Goal: Information Seeking & Learning: Learn about a topic

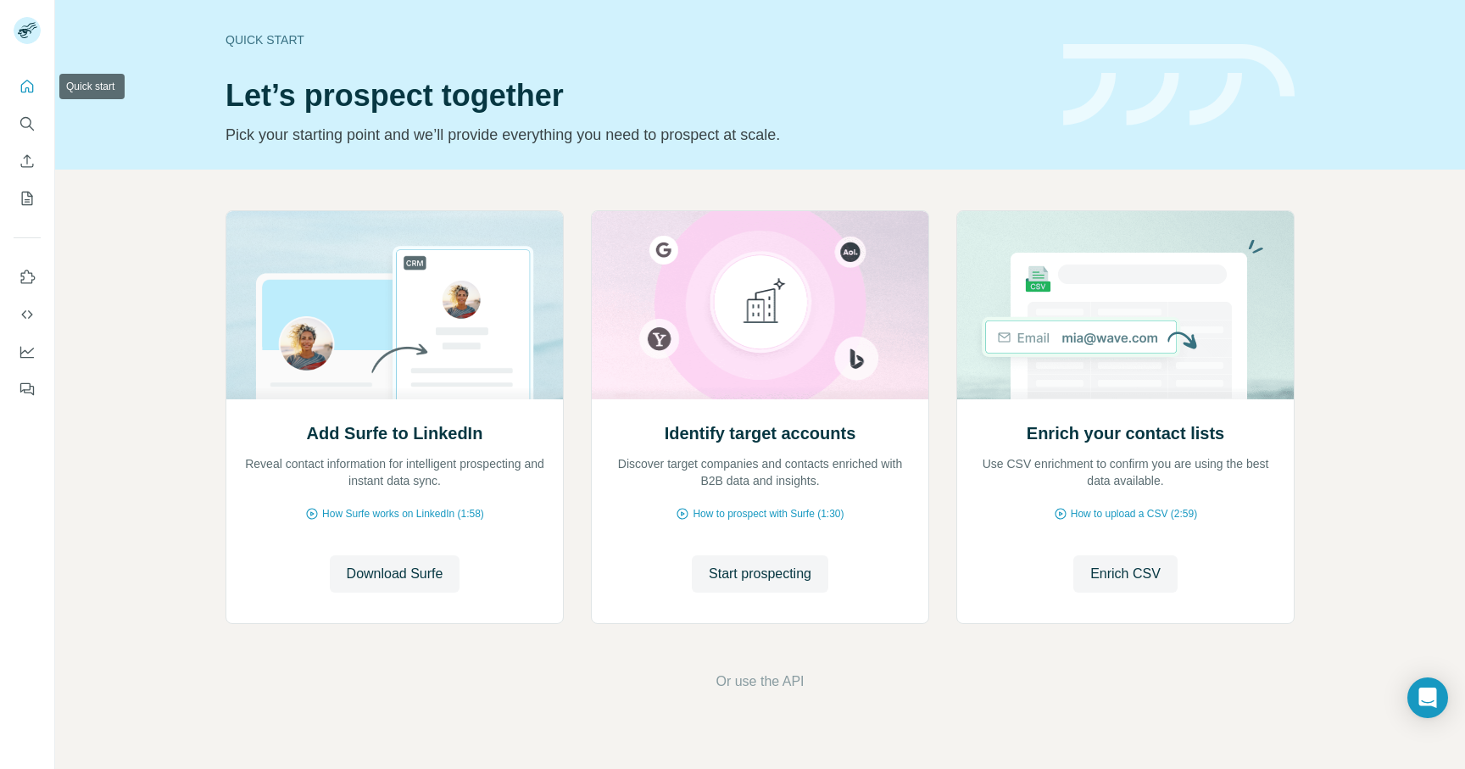
click at [30, 89] on icon "Quick start" at bounding box center [27, 86] width 17 height 17
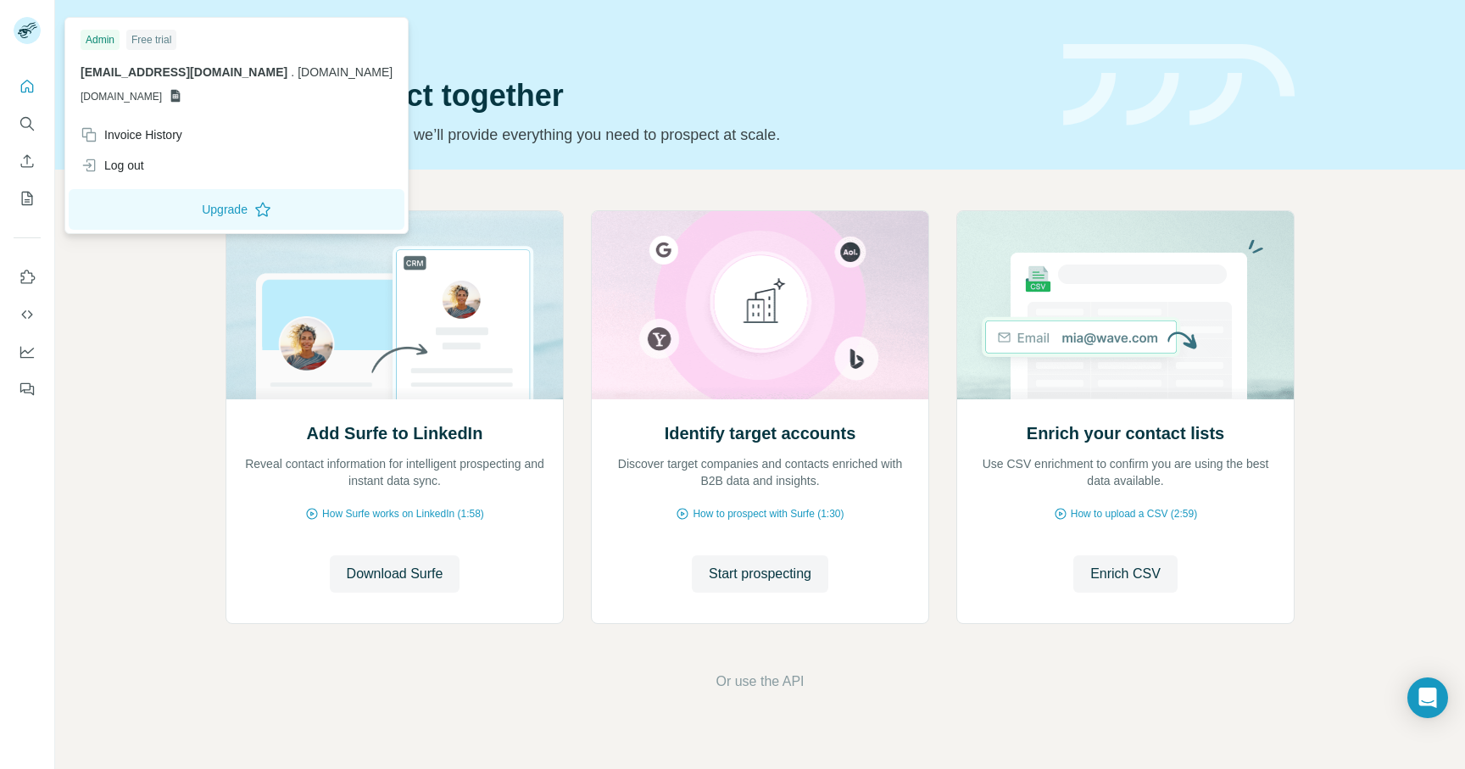
click at [29, 22] on rect at bounding box center [27, 30] width 27 height 27
click at [114, 91] on span "[DOMAIN_NAME]" at bounding box center [121, 96] width 81 height 15
click at [121, 138] on div "Invoice History" at bounding box center [132, 134] width 102 height 17
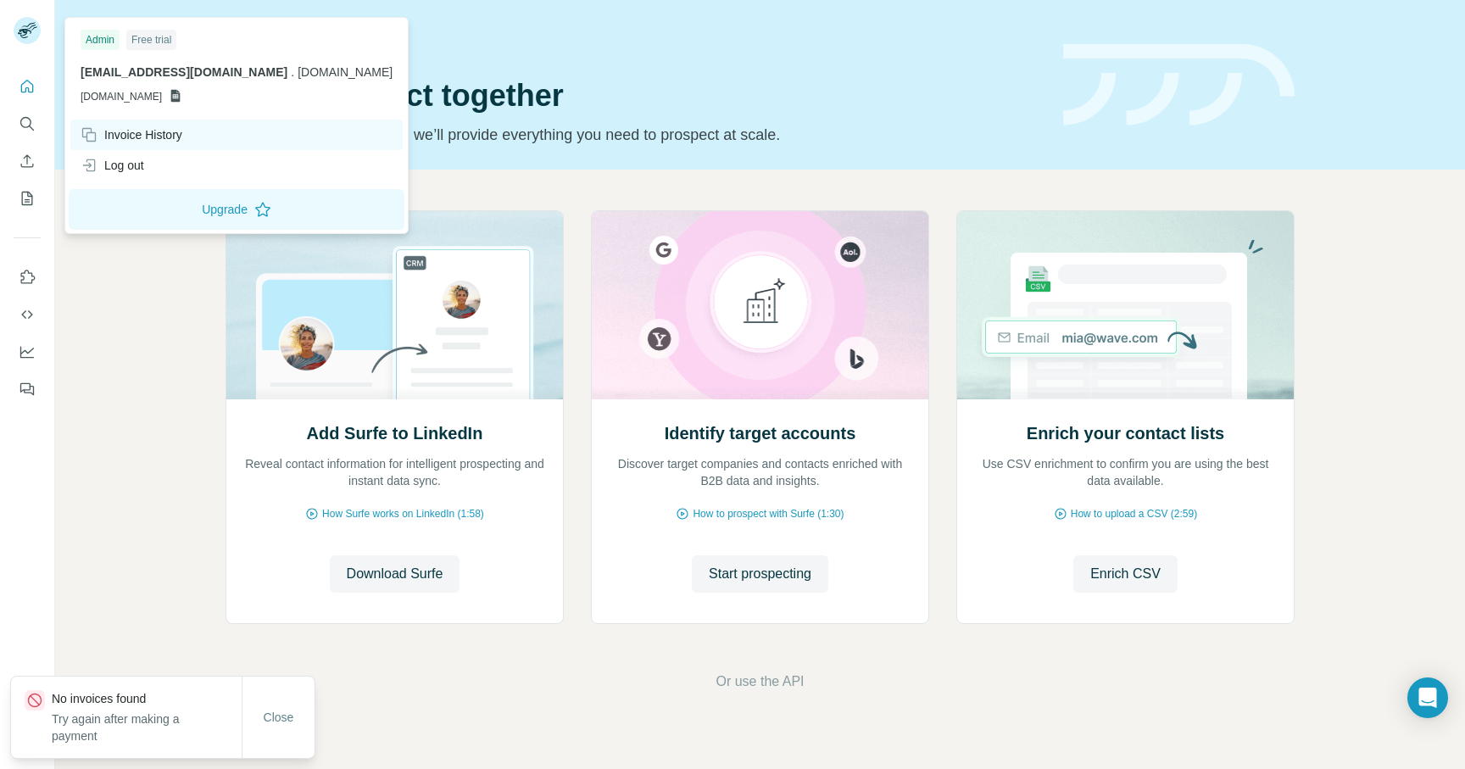
click at [211, 133] on div "Invoice History" at bounding box center [236, 135] width 332 height 31
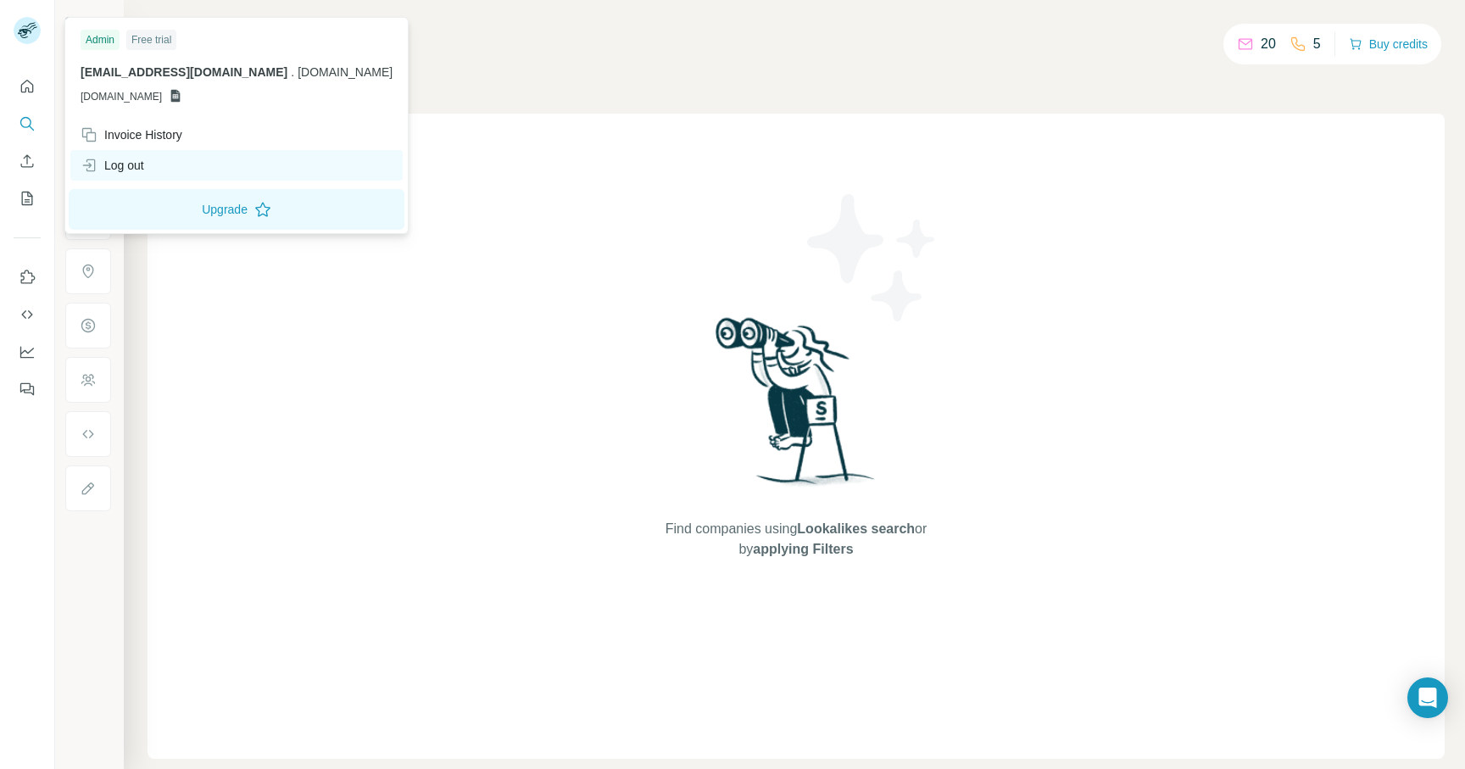
click at [129, 168] on div "Log out" at bounding box center [113, 165] width 64 height 17
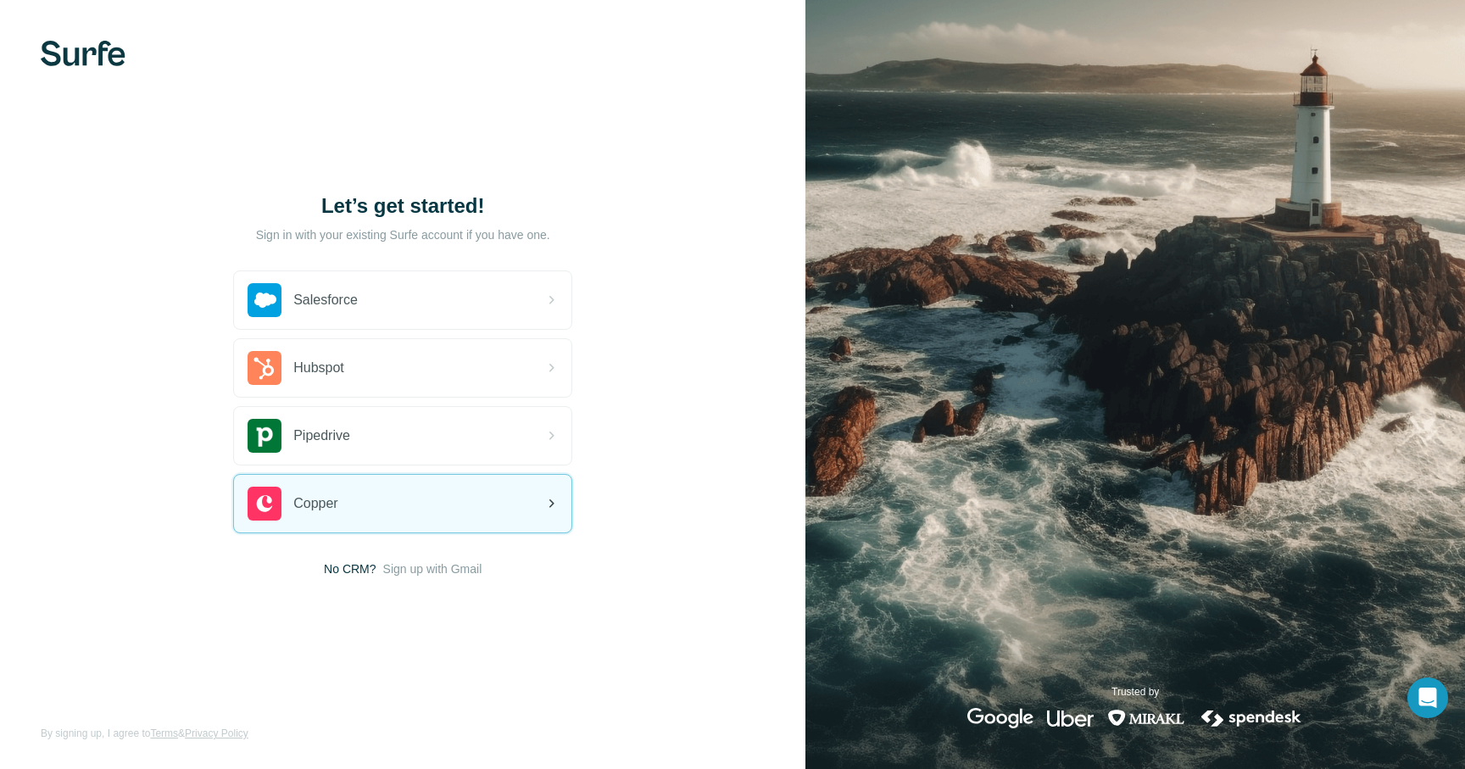
click at [335, 499] on span "Copper" at bounding box center [315, 503] width 44 height 20
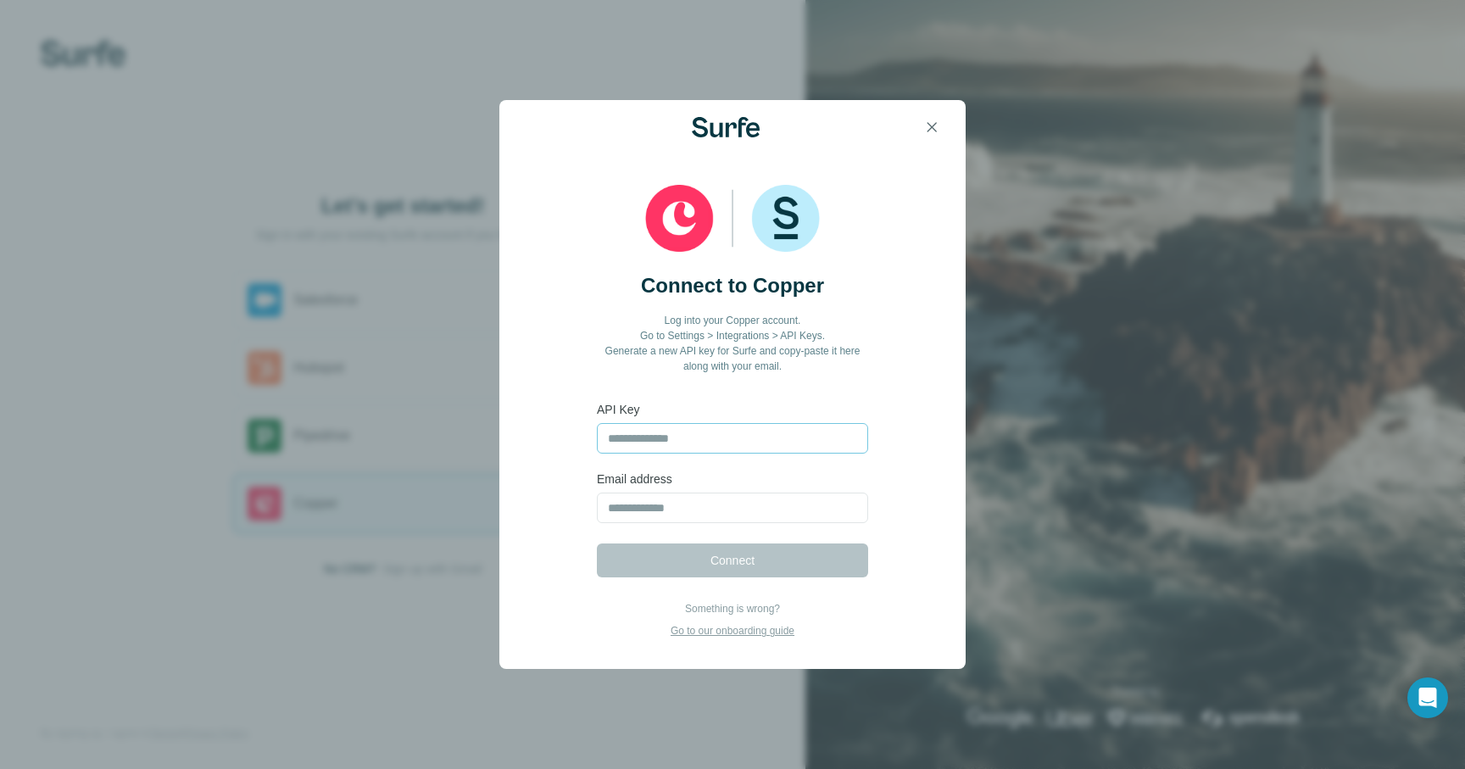
click at [705, 440] on input "text" at bounding box center [732, 438] width 271 height 31
type input "**********"
click at [719, 518] on input "email" at bounding box center [732, 508] width 271 height 31
type input "**********"
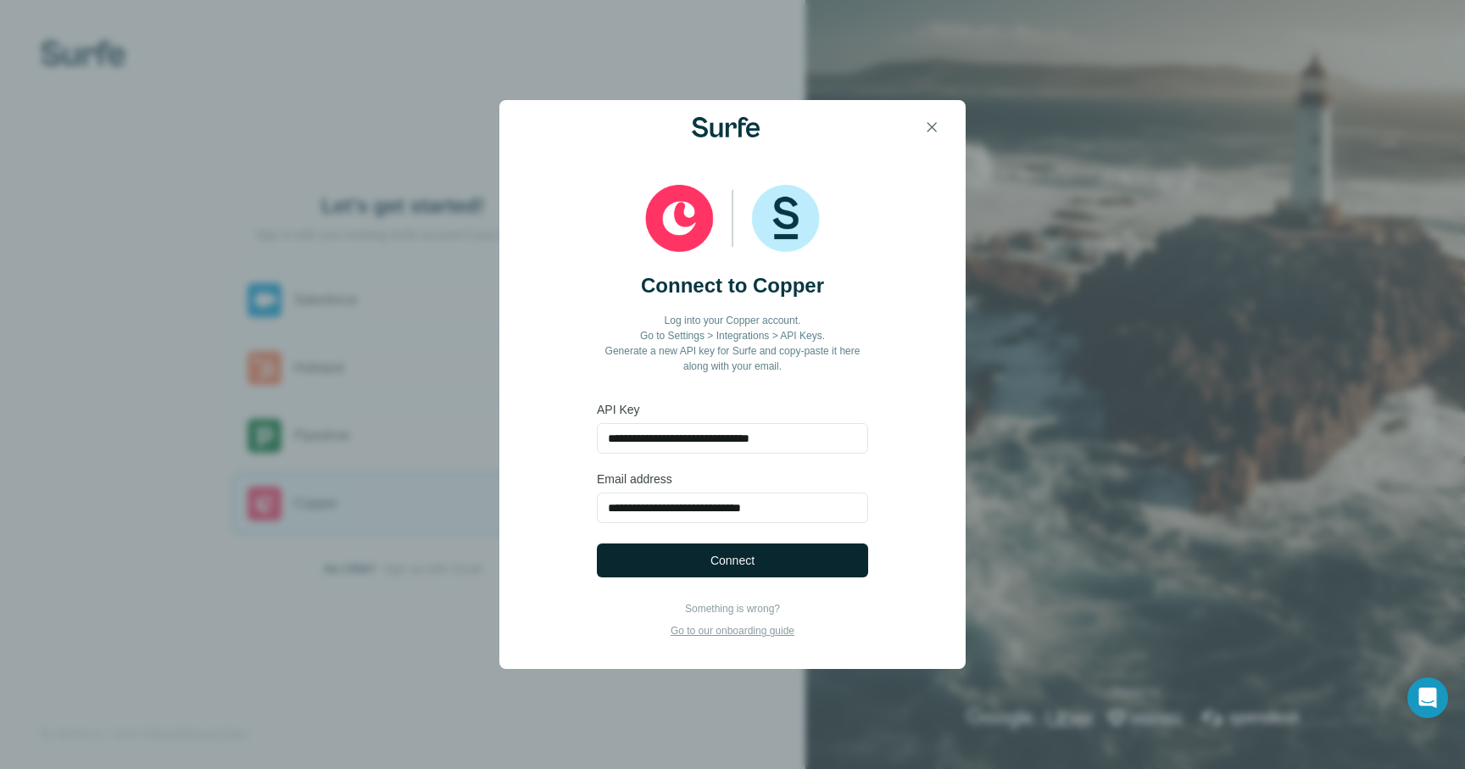
click at [733, 561] on span "Connect" at bounding box center [732, 560] width 44 height 17
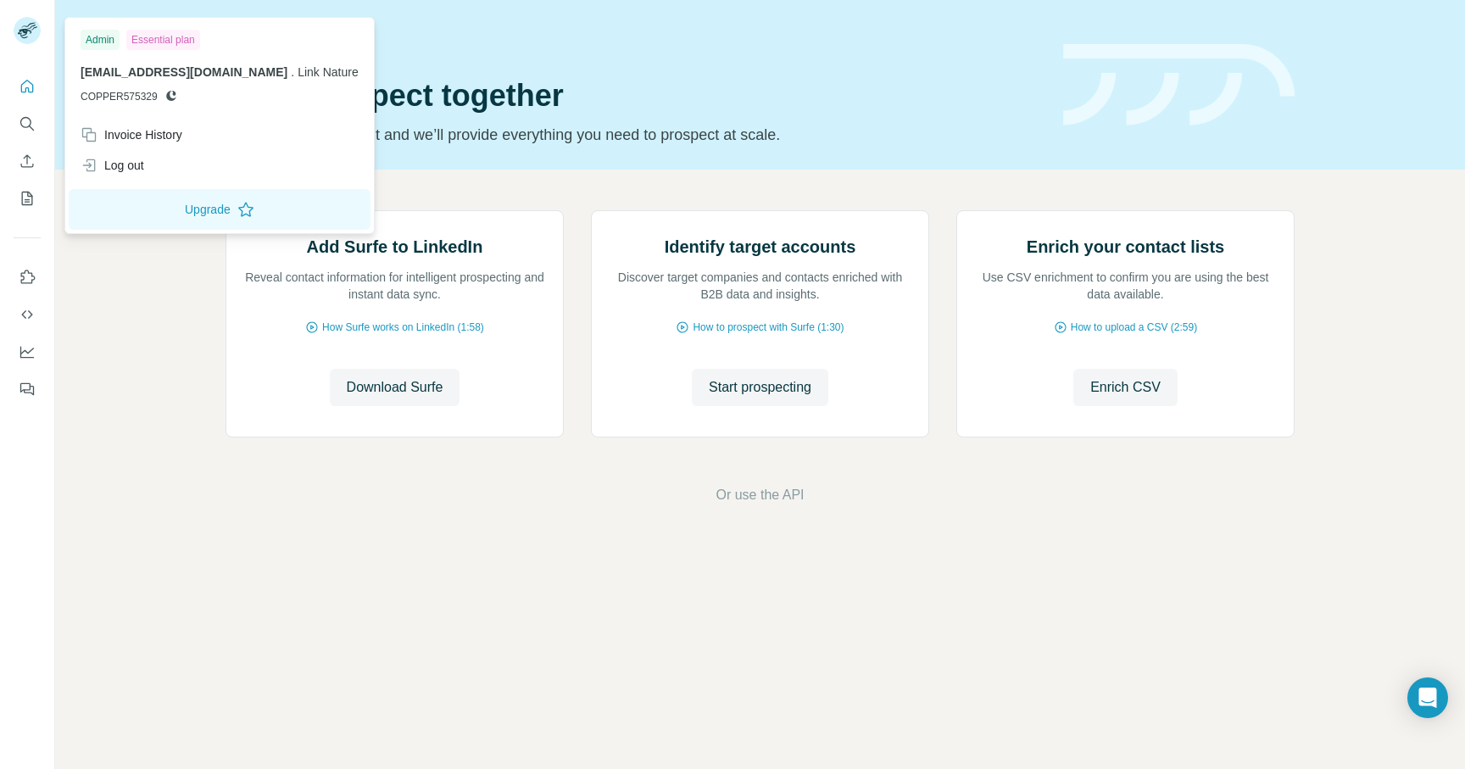
click at [31, 25] on img at bounding box center [27, 30] width 27 height 27
click at [181, 127] on div "Invoice History" at bounding box center [132, 134] width 102 height 17
click at [200, 212] on button "Upgrade" at bounding box center [220, 209] width 302 height 41
click at [630, 92] on h1 "Let’s prospect together" at bounding box center [634, 96] width 817 height 34
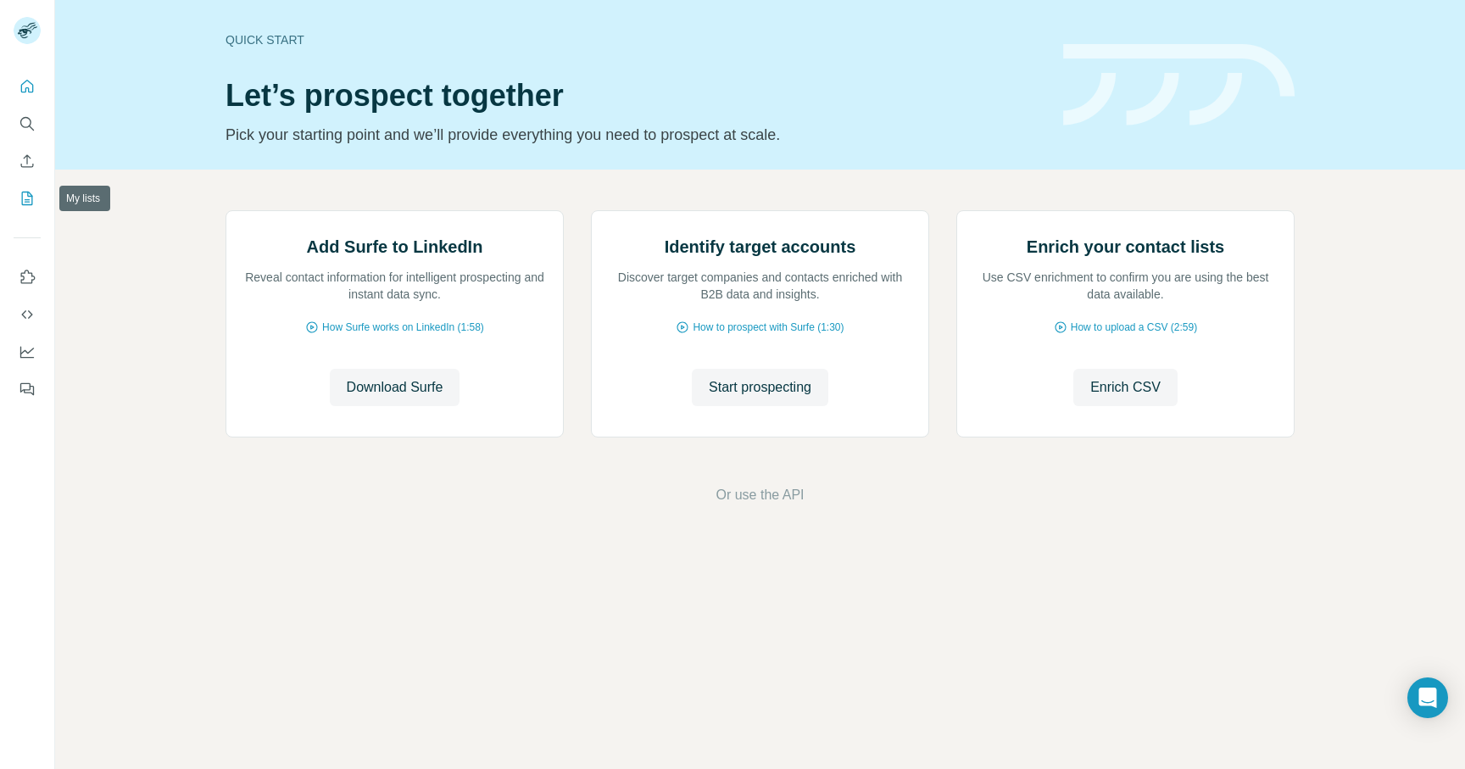
click at [28, 199] on icon "My lists" at bounding box center [29, 197] width 8 height 11
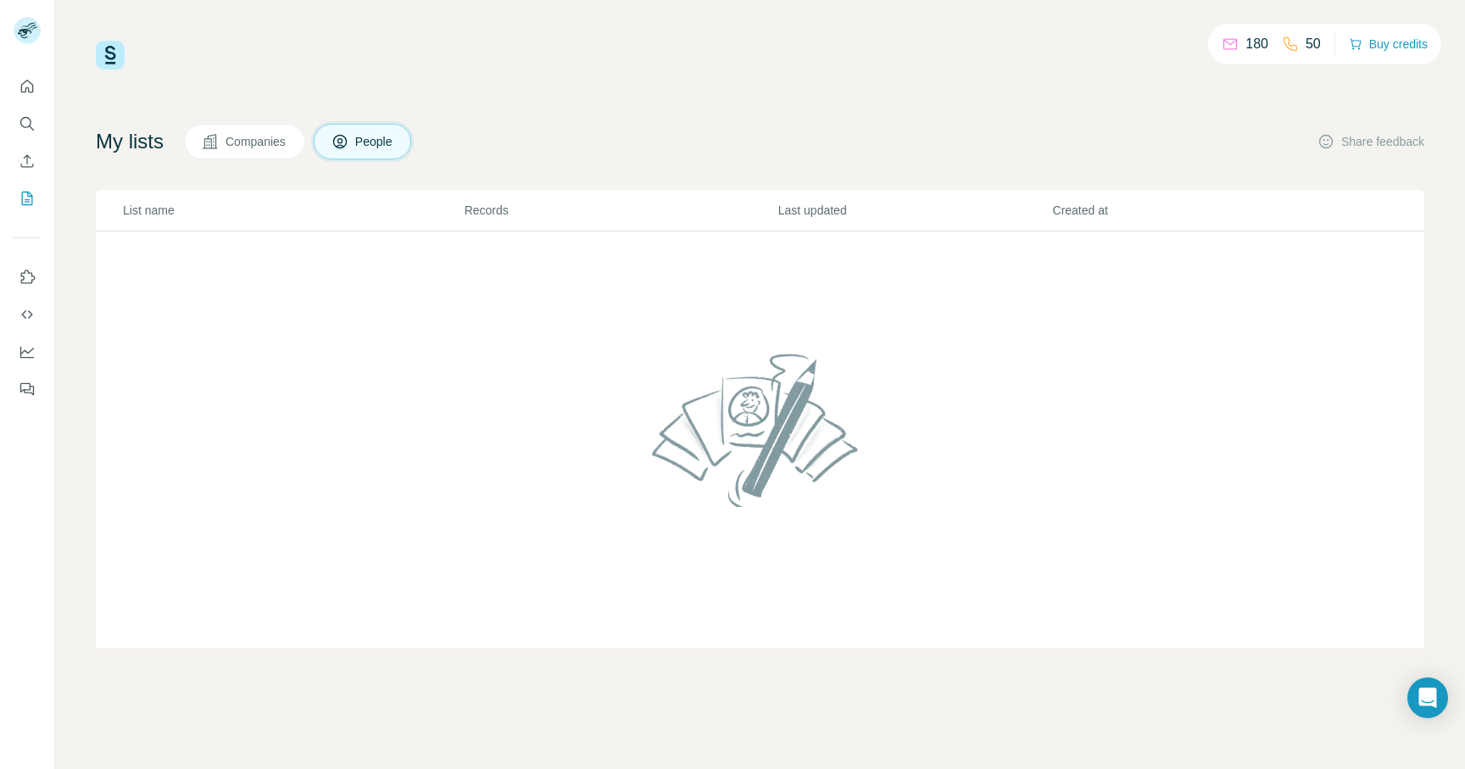
click at [255, 137] on span "Companies" at bounding box center [257, 141] width 62 height 17
click at [1434, 679] on body "180 50 Buy credits My lists Companies People Share feedback List name Records L…" at bounding box center [732, 384] width 1465 height 769
click at [1425, 700] on icon "Open Intercom Messenger" at bounding box center [1428, 698] width 20 height 22
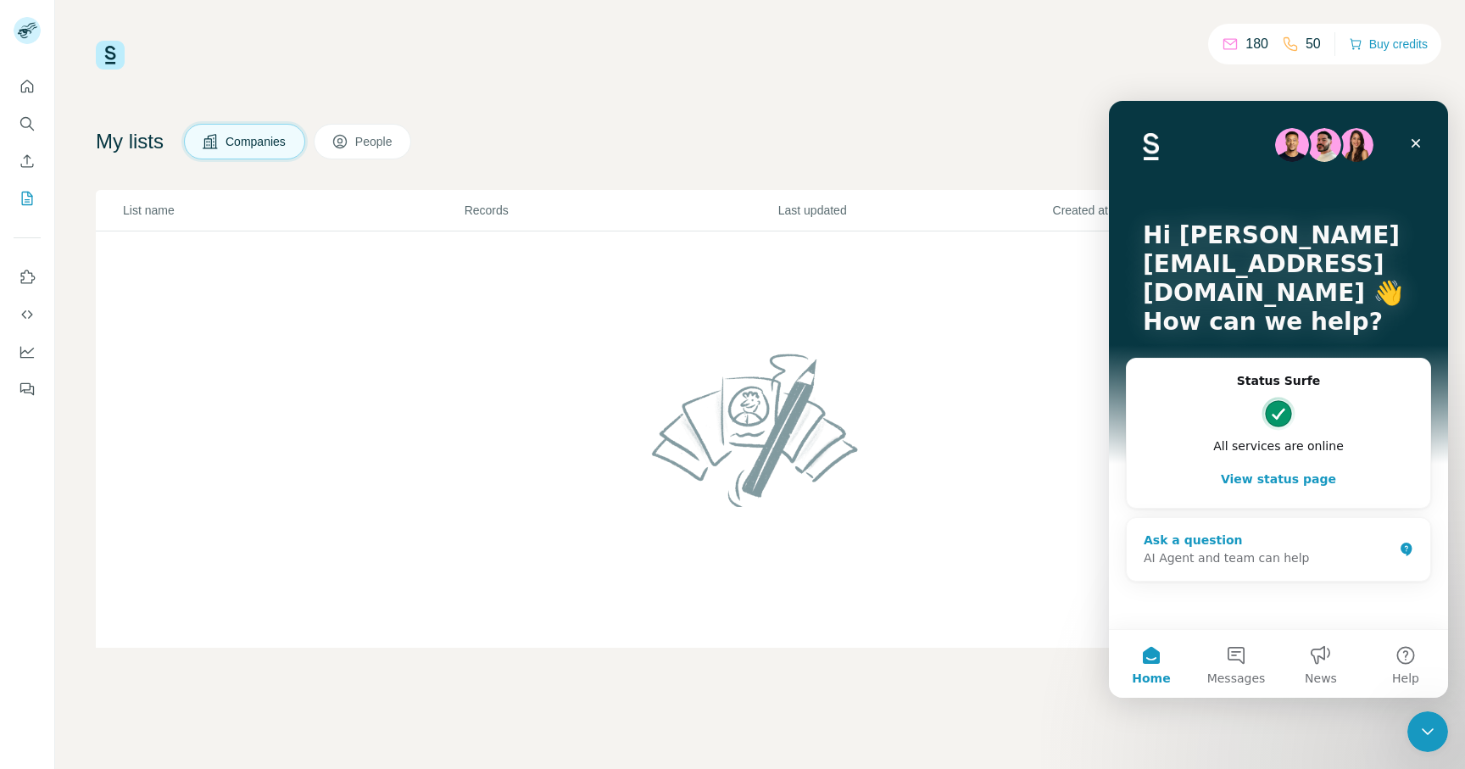
click at [1250, 549] on div "AI Agent and team can help" at bounding box center [1268, 558] width 249 height 18
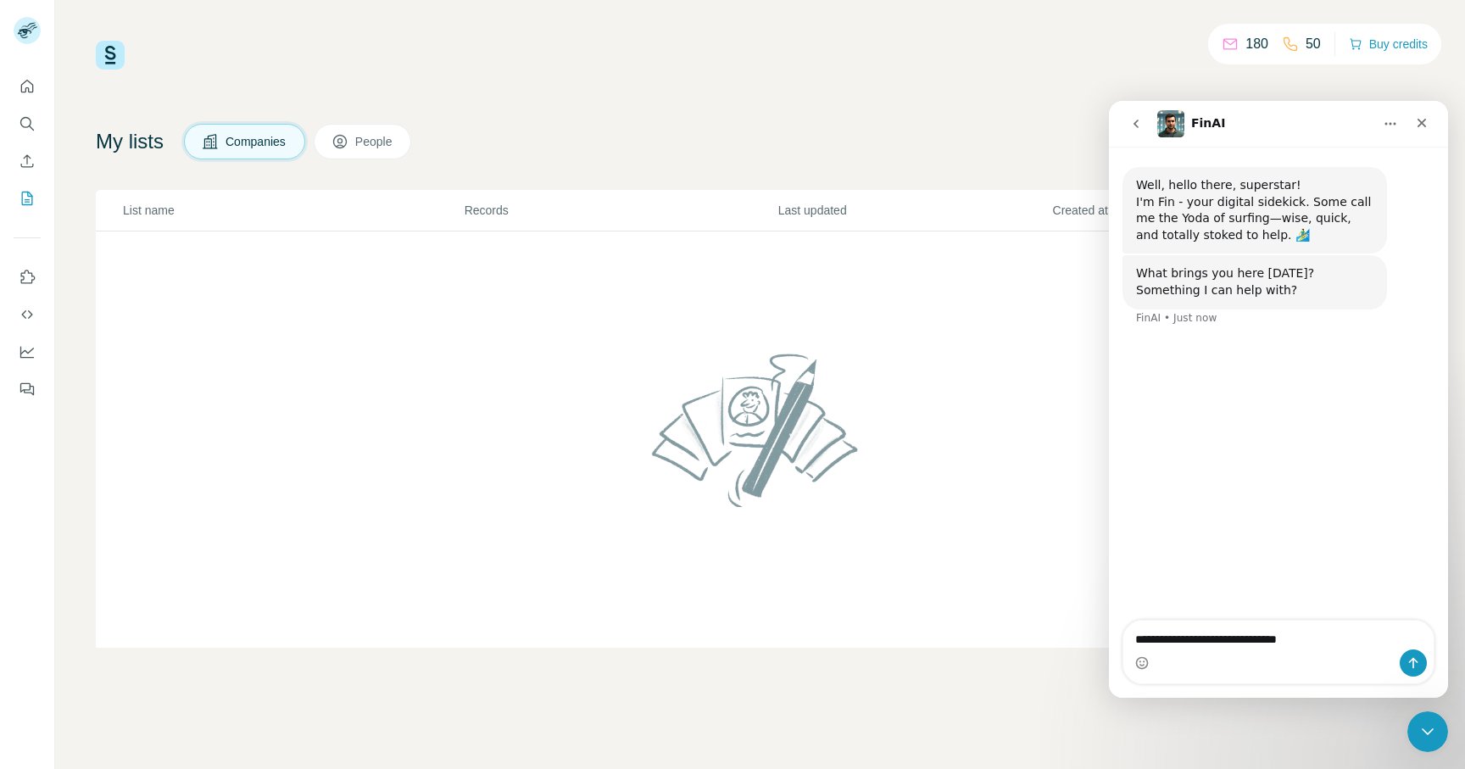
type textarea "**********"
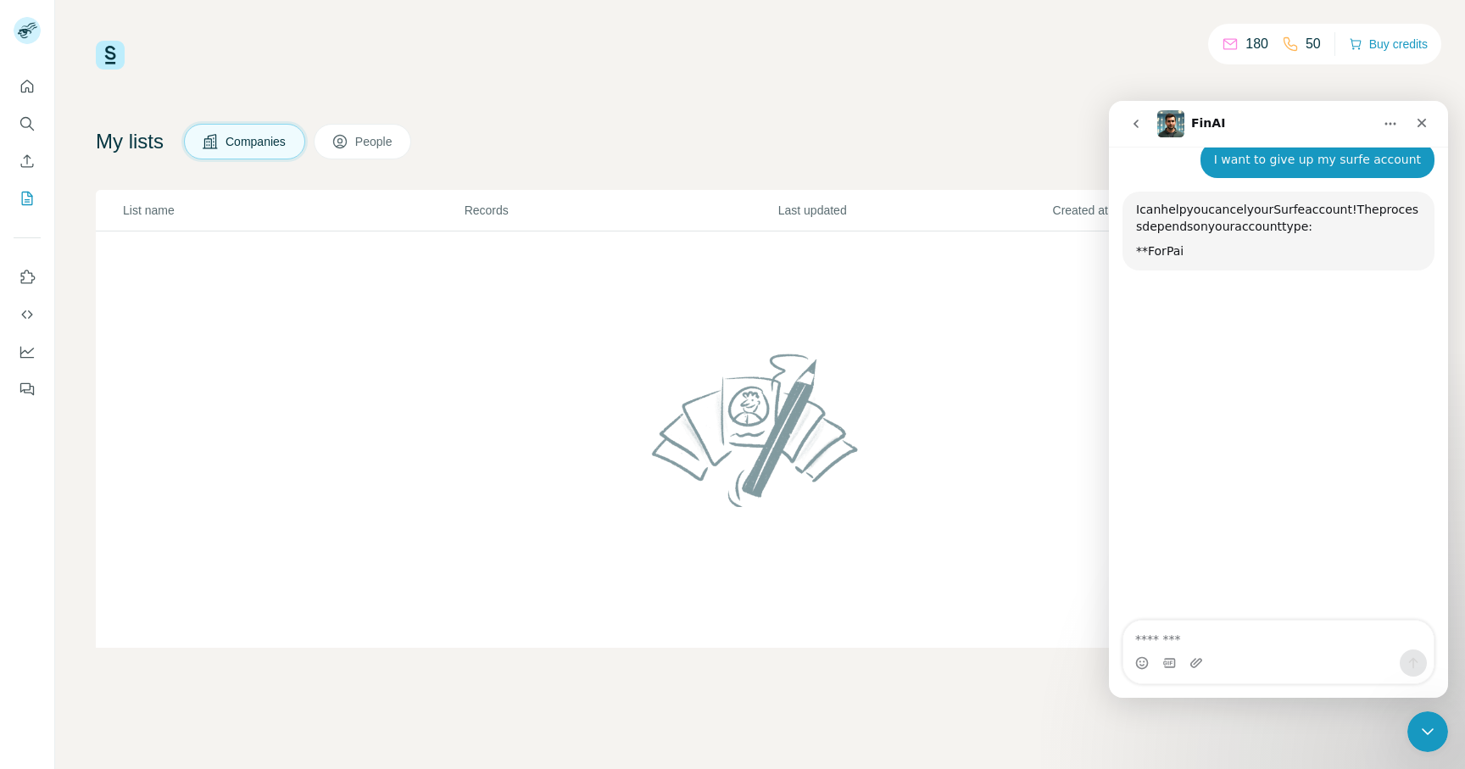
scroll to position [180, 0]
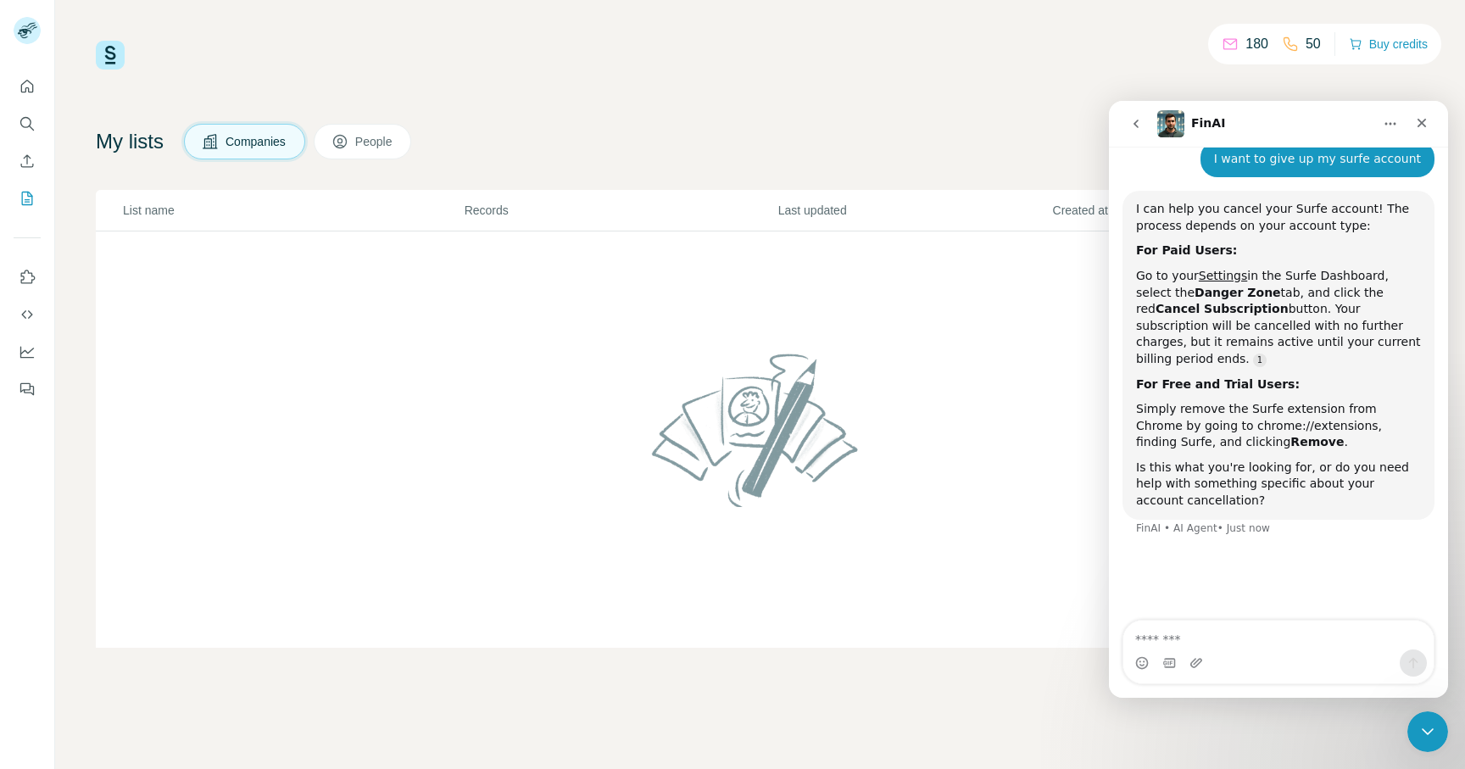
drag, startPoint x: 1149, startPoint y: 273, endPoint x: 1152, endPoint y: 289, distance: 16.5
click at [1156, 329] on div "Go to your Settings in the Surfe Dashboard, select the Danger Zone tab, and cli…" at bounding box center [1278, 318] width 285 height 100
drag, startPoint x: 1156, startPoint y: 343, endPoint x: 1197, endPoint y: 347, distance: 40.9
click at [1197, 347] on div "Go to your Settings in the Surfe Dashboard, select the Danger Zone tab, and cli…" at bounding box center [1278, 318] width 285 height 100
click at [1171, 327] on div "Go to your Settings in the Surfe Dashboard, select the Danger Zone tab, and cli…" at bounding box center [1278, 318] width 285 height 100
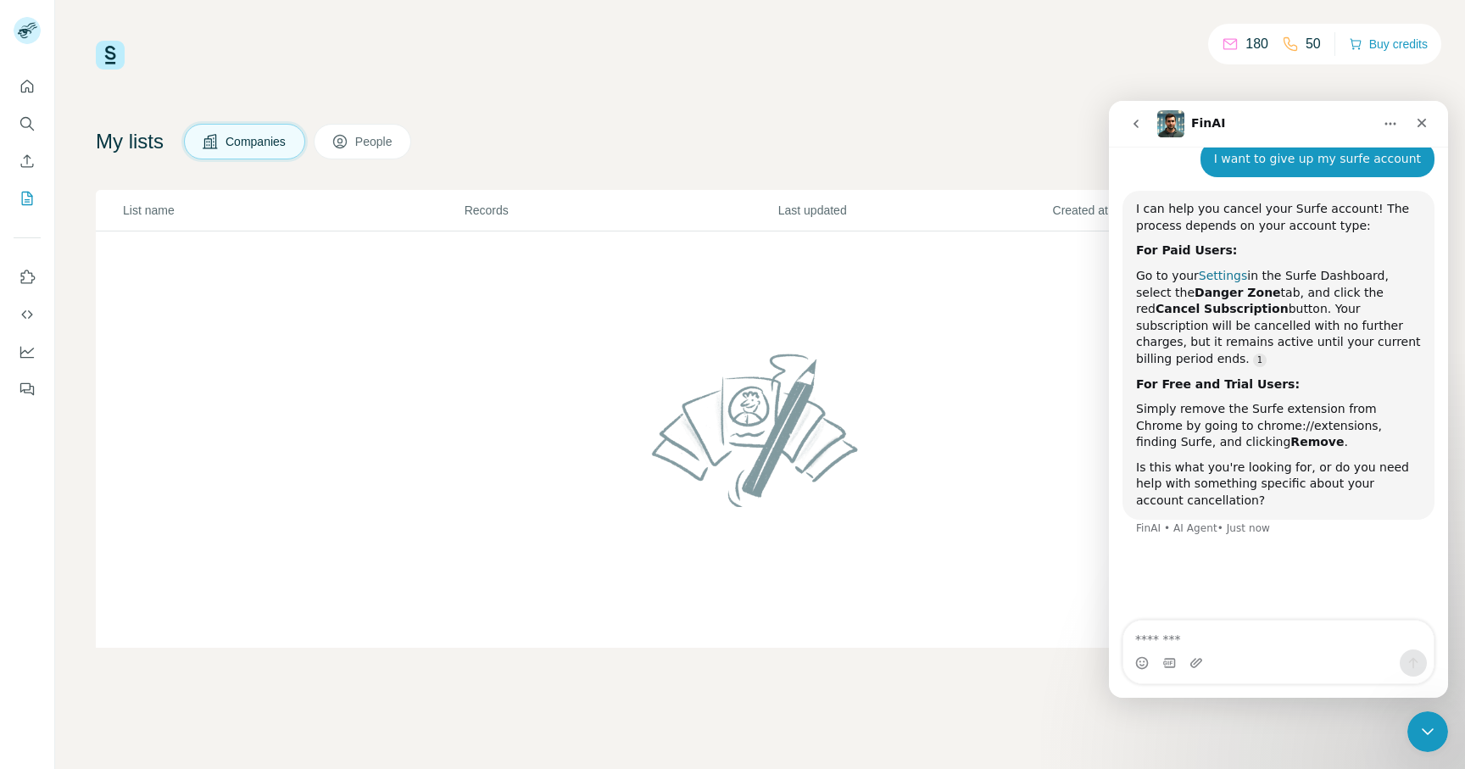
click at [1223, 276] on link "Settings" at bounding box center [1223, 276] width 48 height 14
click at [25, 80] on icon "Quick start" at bounding box center [27, 86] width 17 height 17
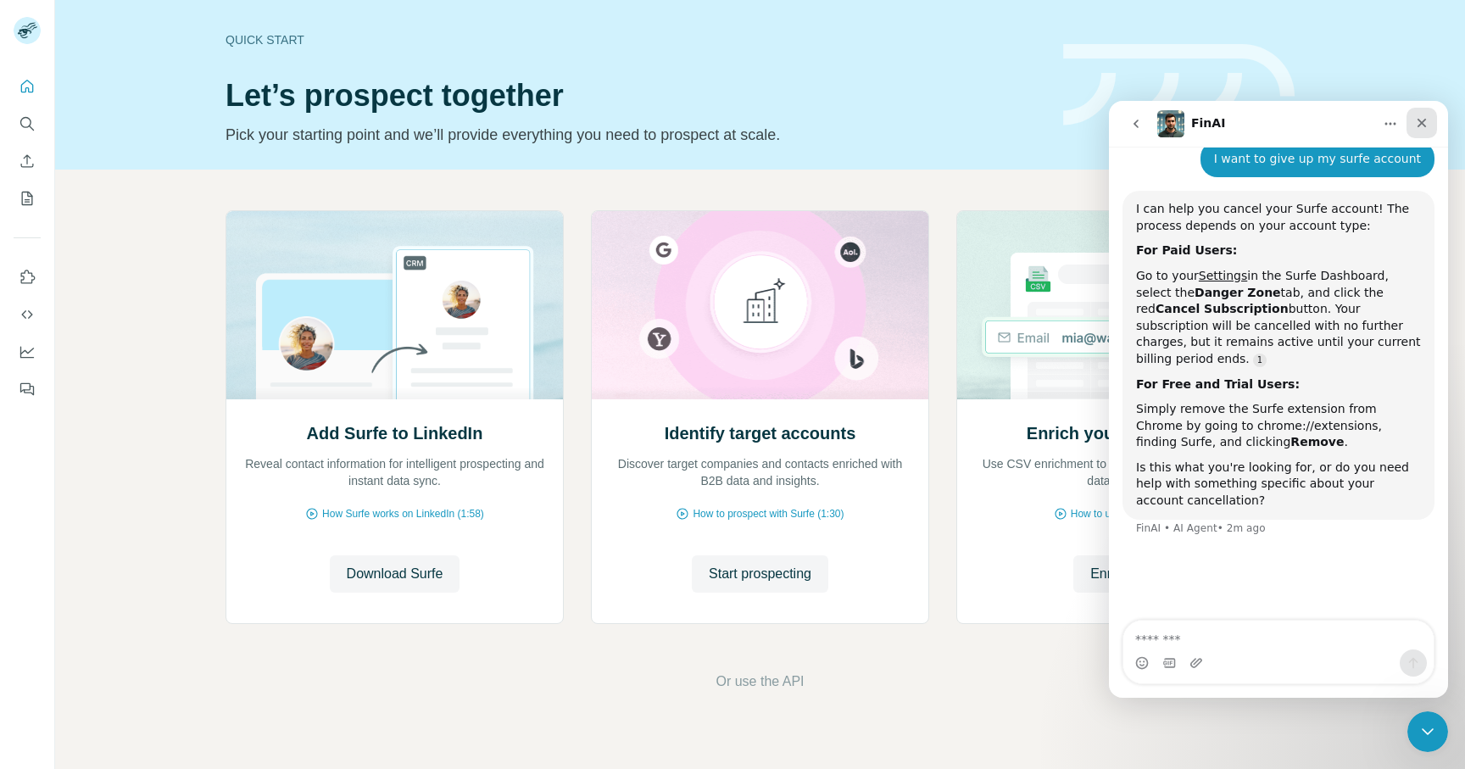
click at [1428, 122] on icon "Close" at bounding box center [1422, 123] width 14 height 14
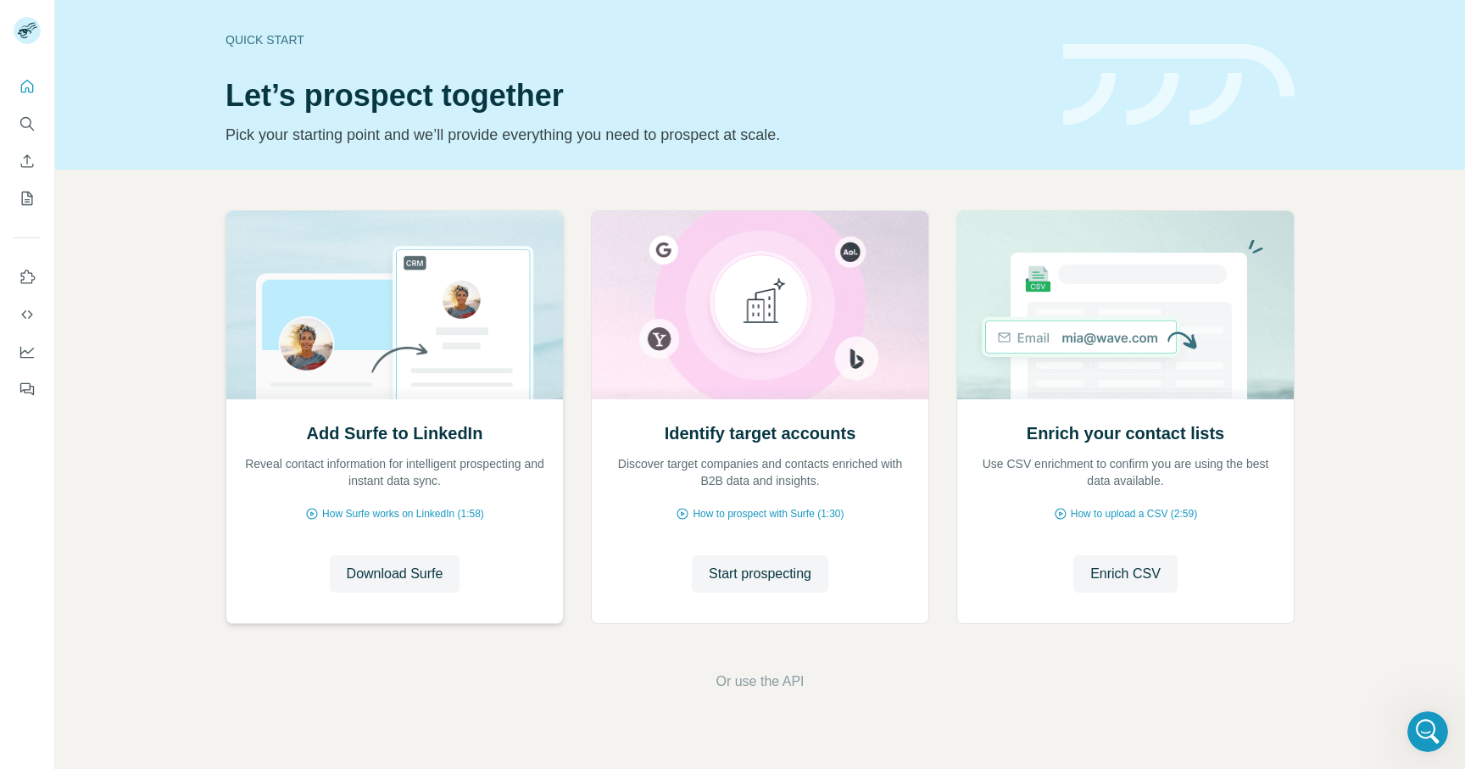
scroll to position [100, 0]
click at [735, 568] on span "Start prospecting" at bounding box center [760, 574] width 103 height 20
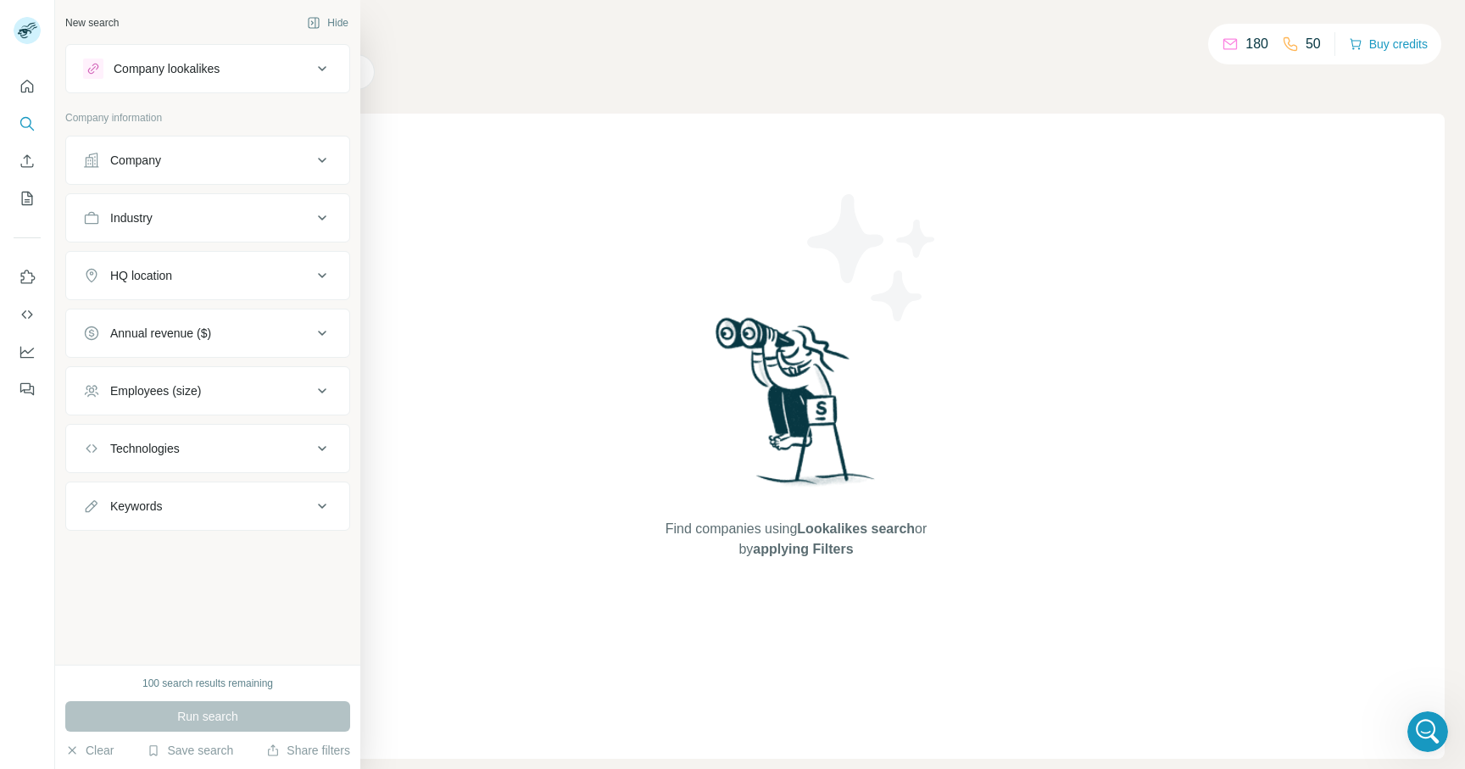
click at [139, 159] on div "Company" at bounding box center [135, 160] width 51 height 17
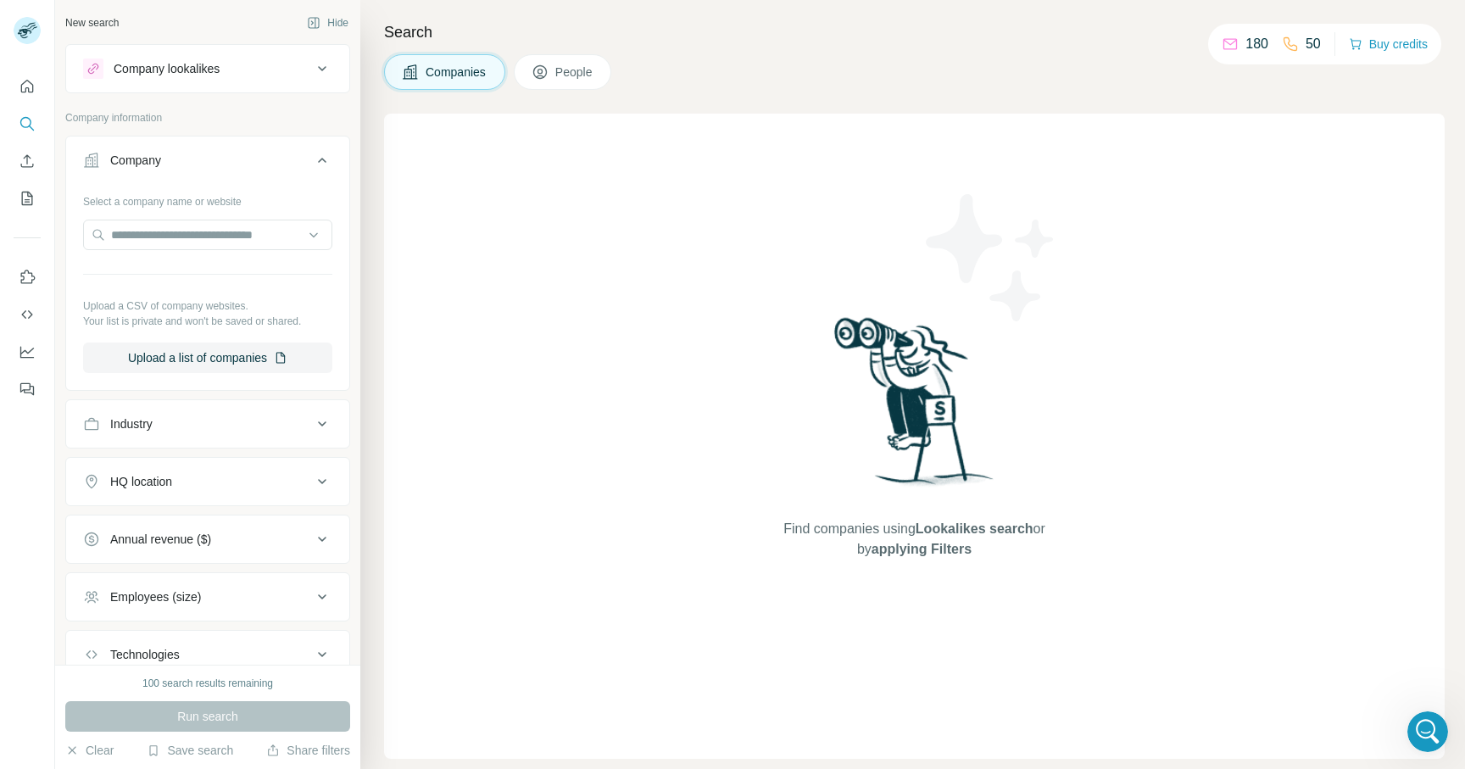
click at [180, 412] on button "Industry" at bounding box center [207, 424] width 283 height 41
click at [166, 464] on input at bounding box center [198, 466] width 209 height 19
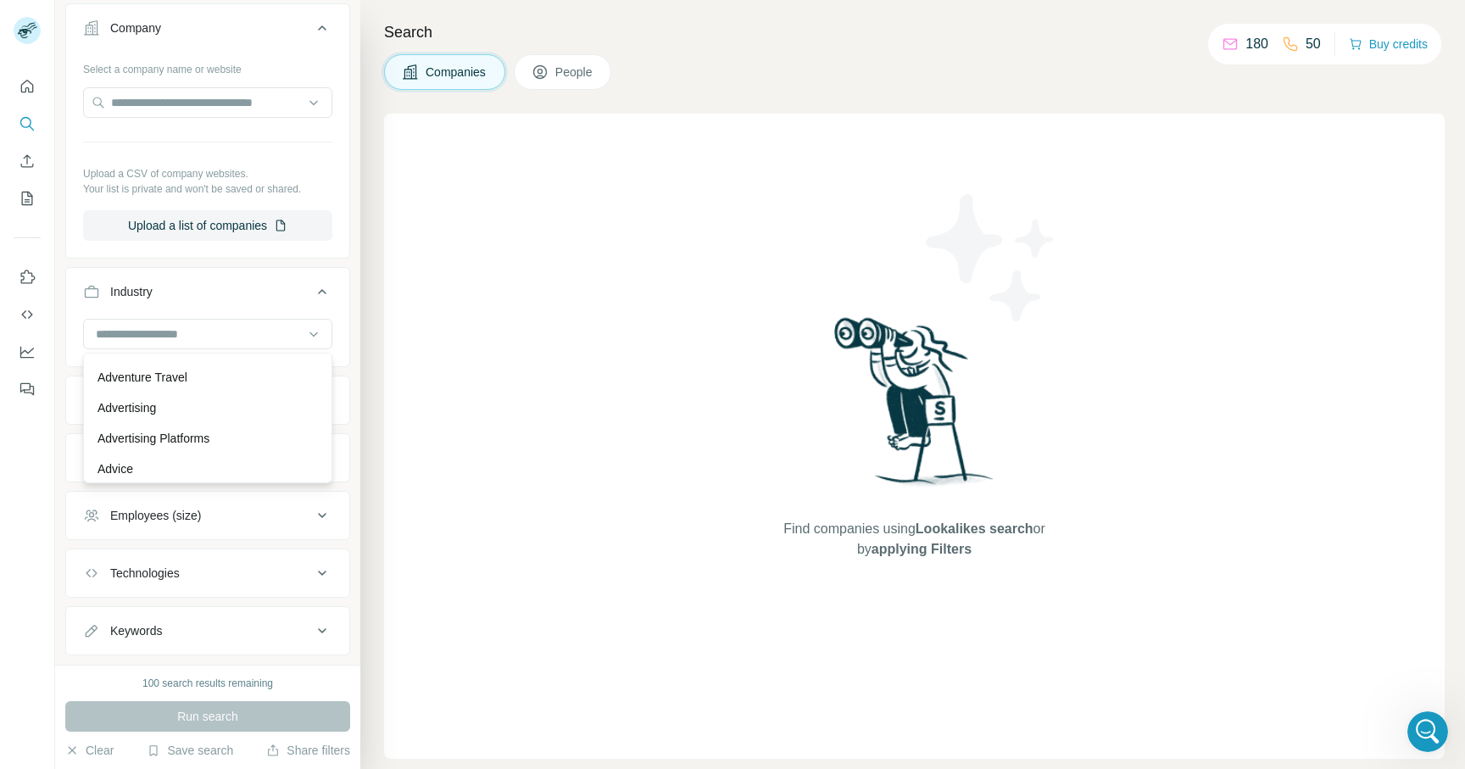
scroll to position [183, 0]
click at [137, 335] on input at bounding box center [198, 334] width 209 height 19
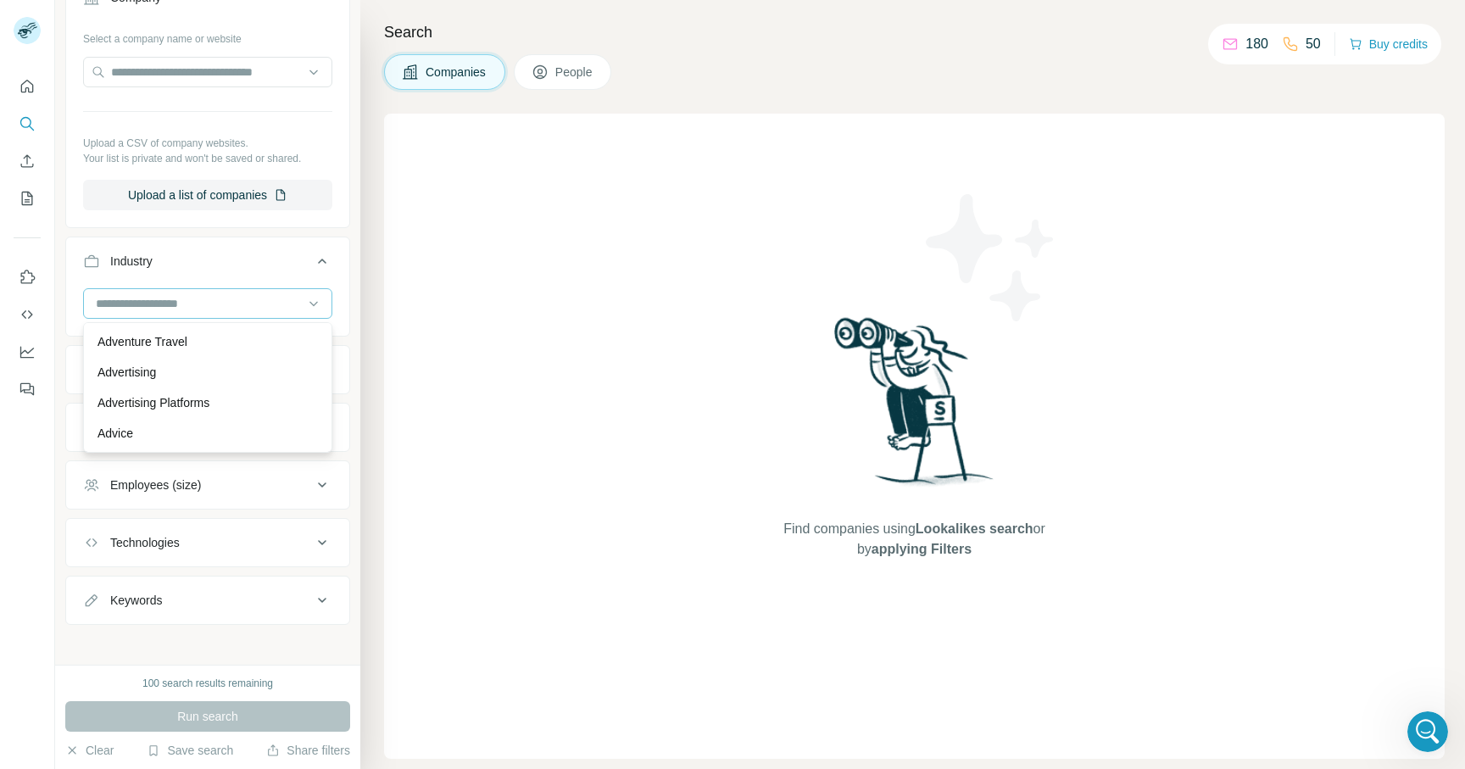
scroll to position [170, 0]
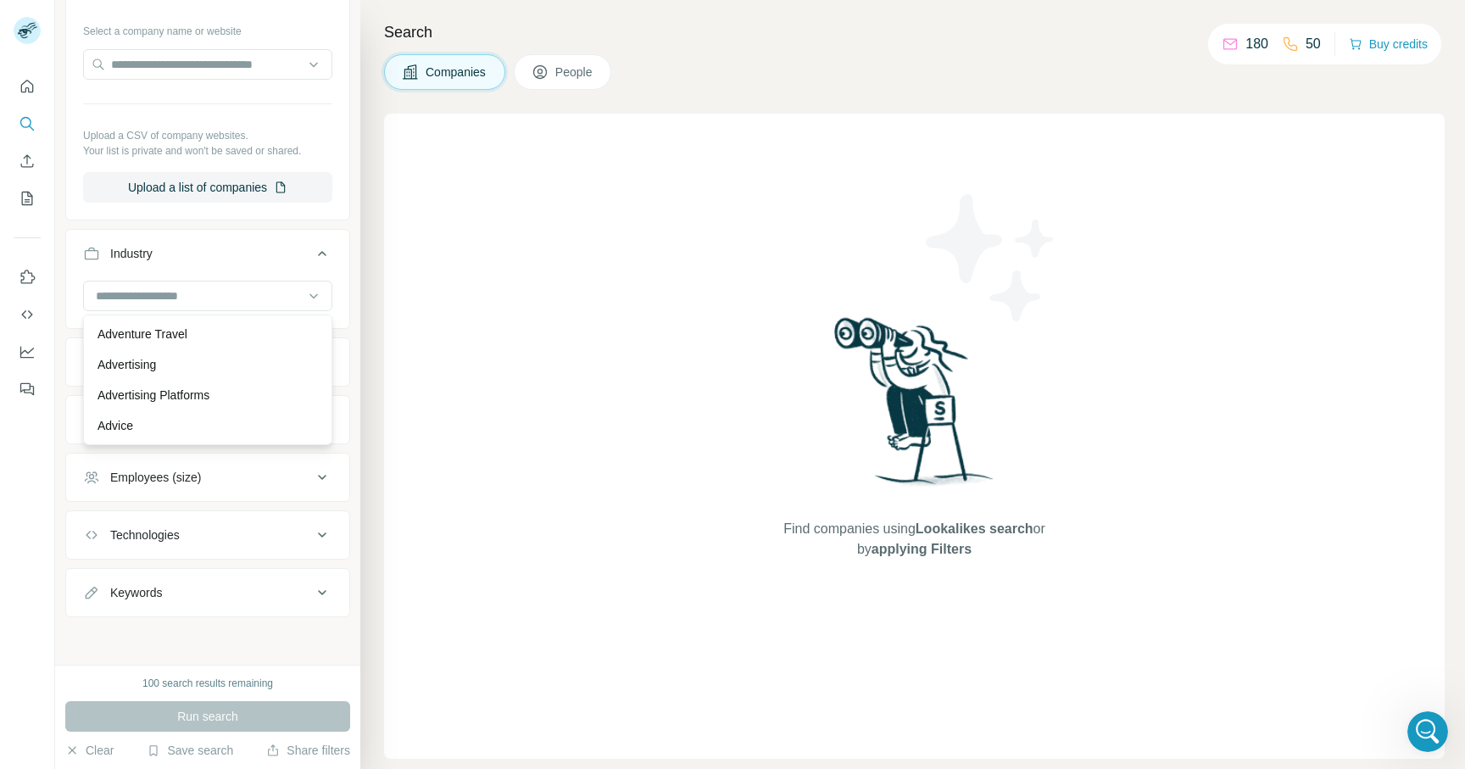
click at [103, 269] on button "Industry" at bounding box center [207, 256] width 283 height 47
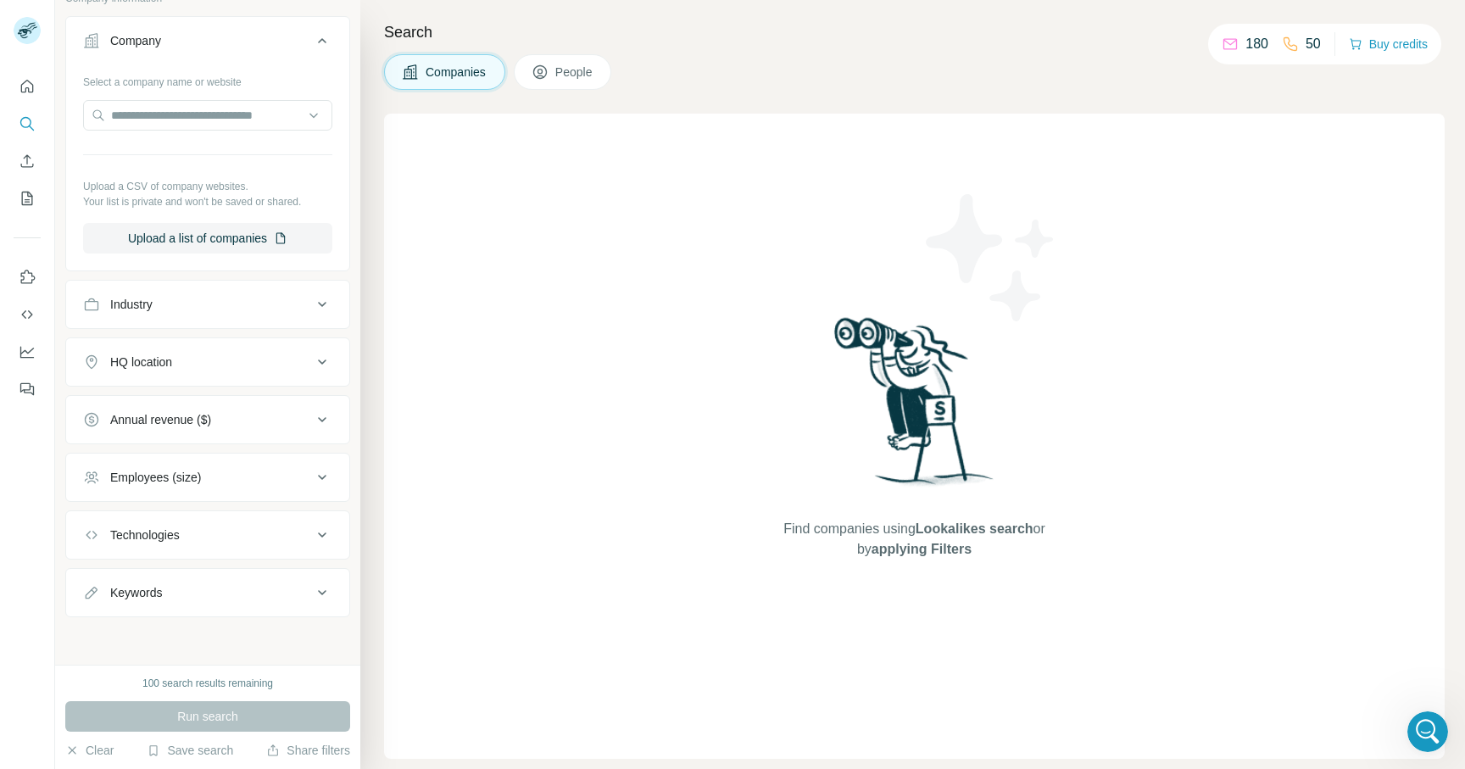
click at [181, 363] on div "HQ location" at bounding box center [197, 362] width 229 height 17
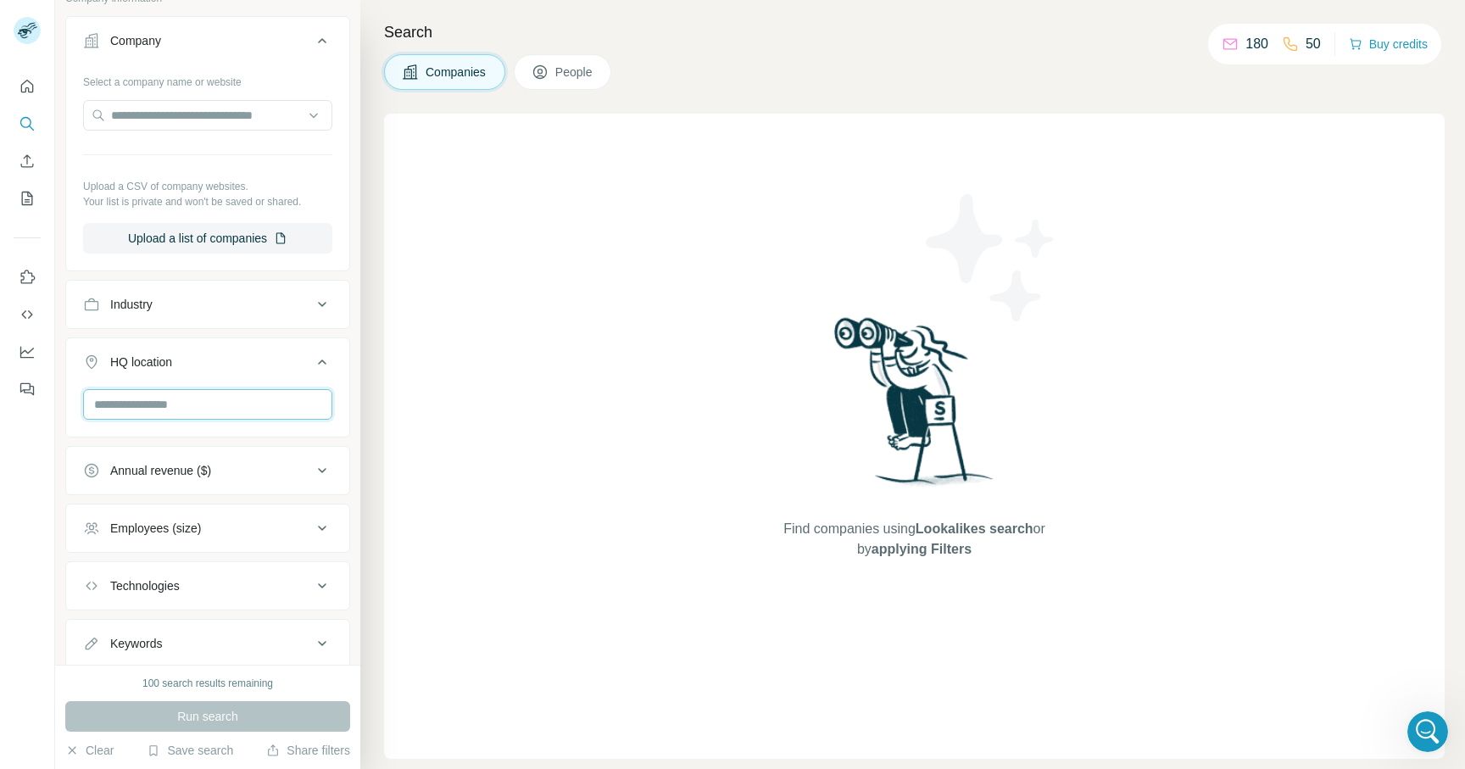
click at [159, 407] on input "text" at bounding box center [207, 404] width 249 height 31
type input "******"
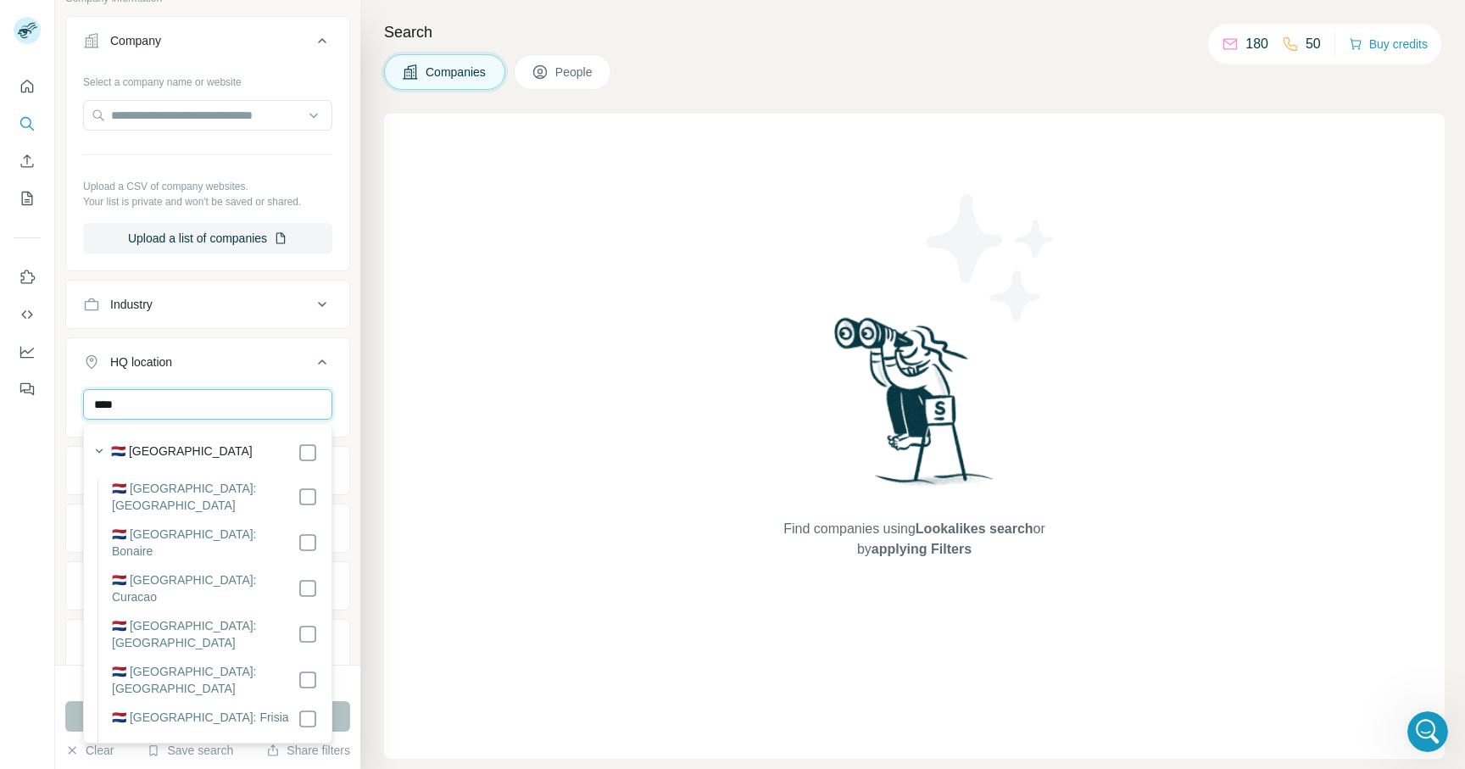
type input "****"
click at [204, 447] on div "🇳🇱 Netherlands" at bounding box center [214, 453] width 207 height 20
click at [307, 510] on li "🇳🇱 Netherlands: Aruba" at bounding box center [208, 503] width 220 height 46
click at [103, 456] on icon "button" at bounding box center [99, 451] width 17 height 17
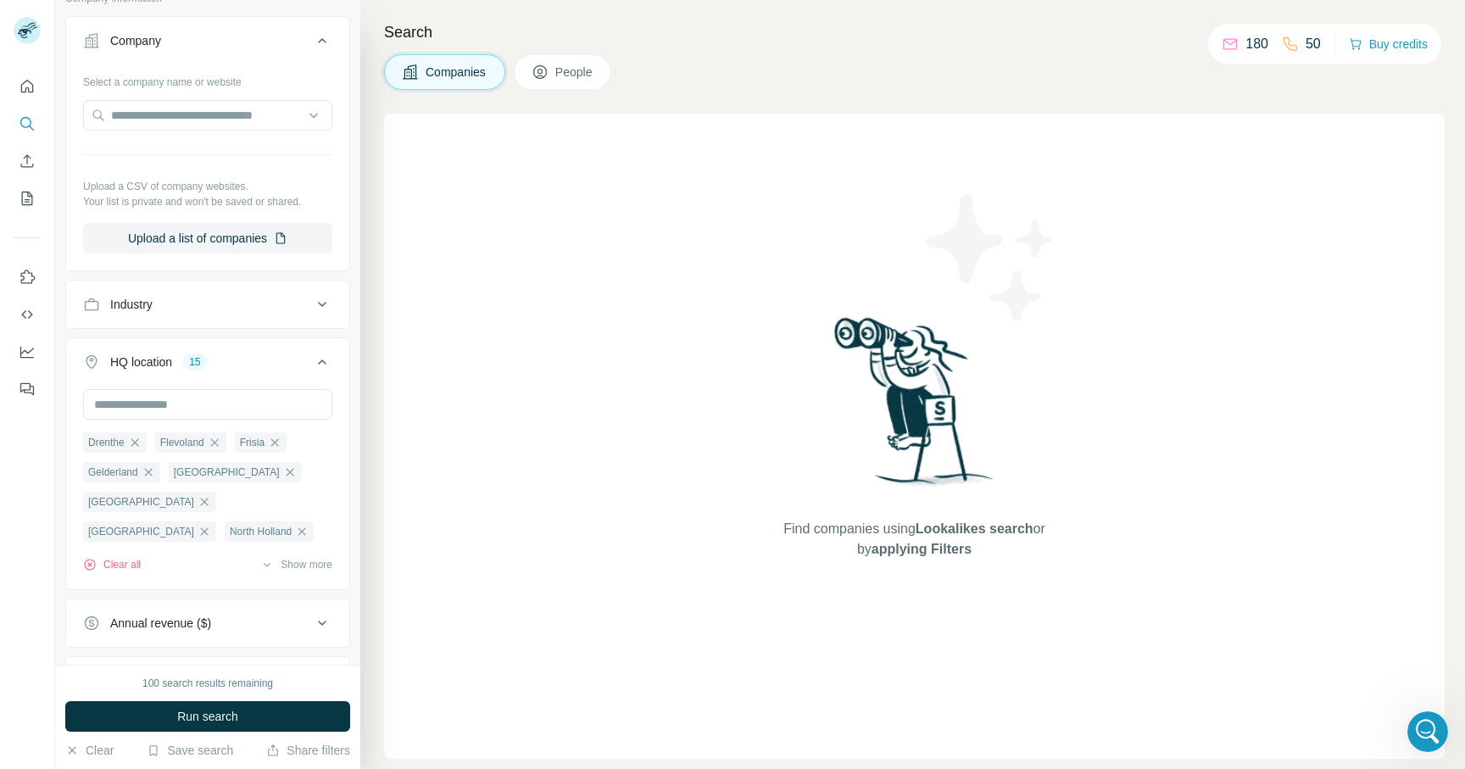
click at [341, 376] on button "HQ location 15" at bounding box center [207, 365] width 283 height 47
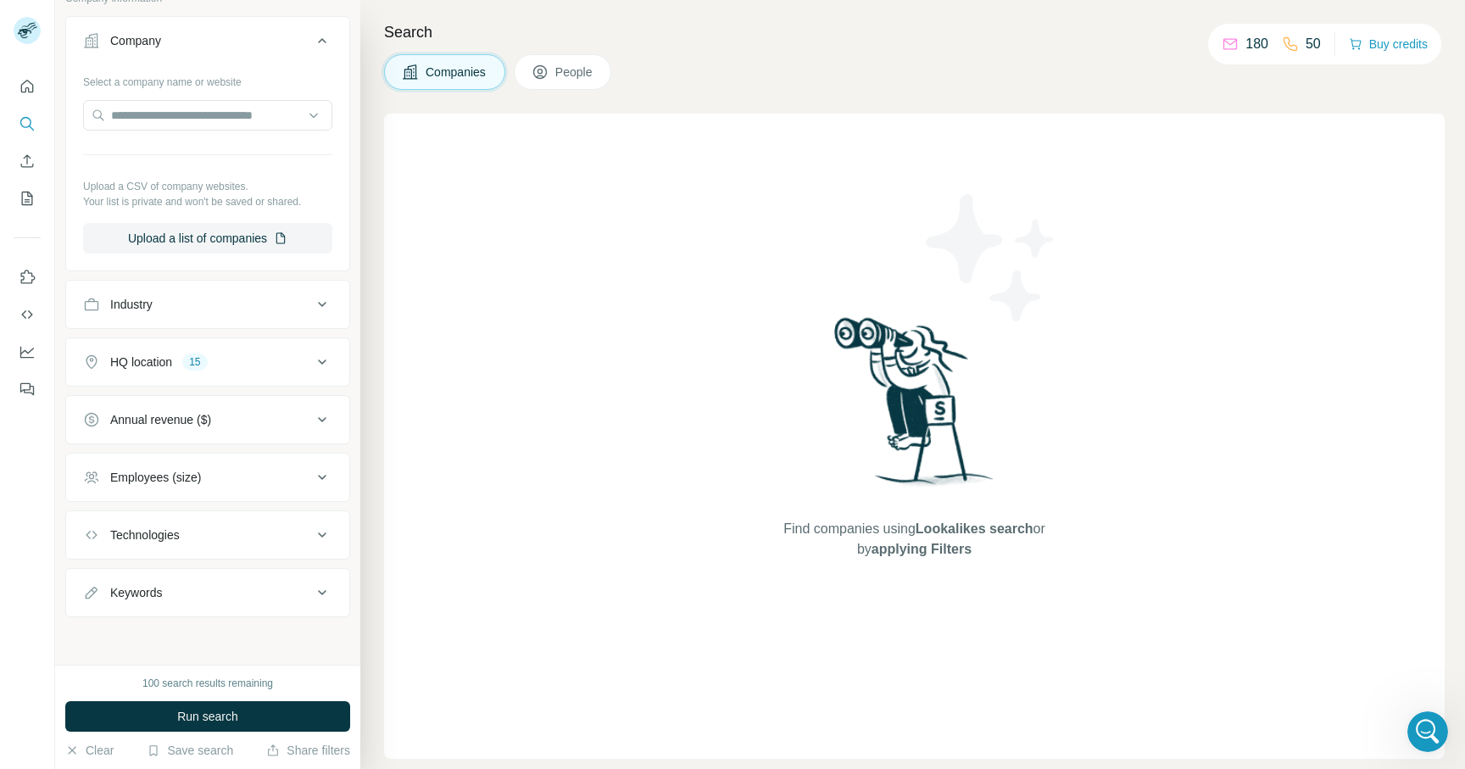
click at [229, 422] on div "Annual revenue ($)" at bounding box center [197, 419] width 229 height 17
click at [91, 543] on icon at bounding box center [93, 551] width 20 height 20
click at [91, 520] on icon at bounding box center [93, 520] width 20 height 20
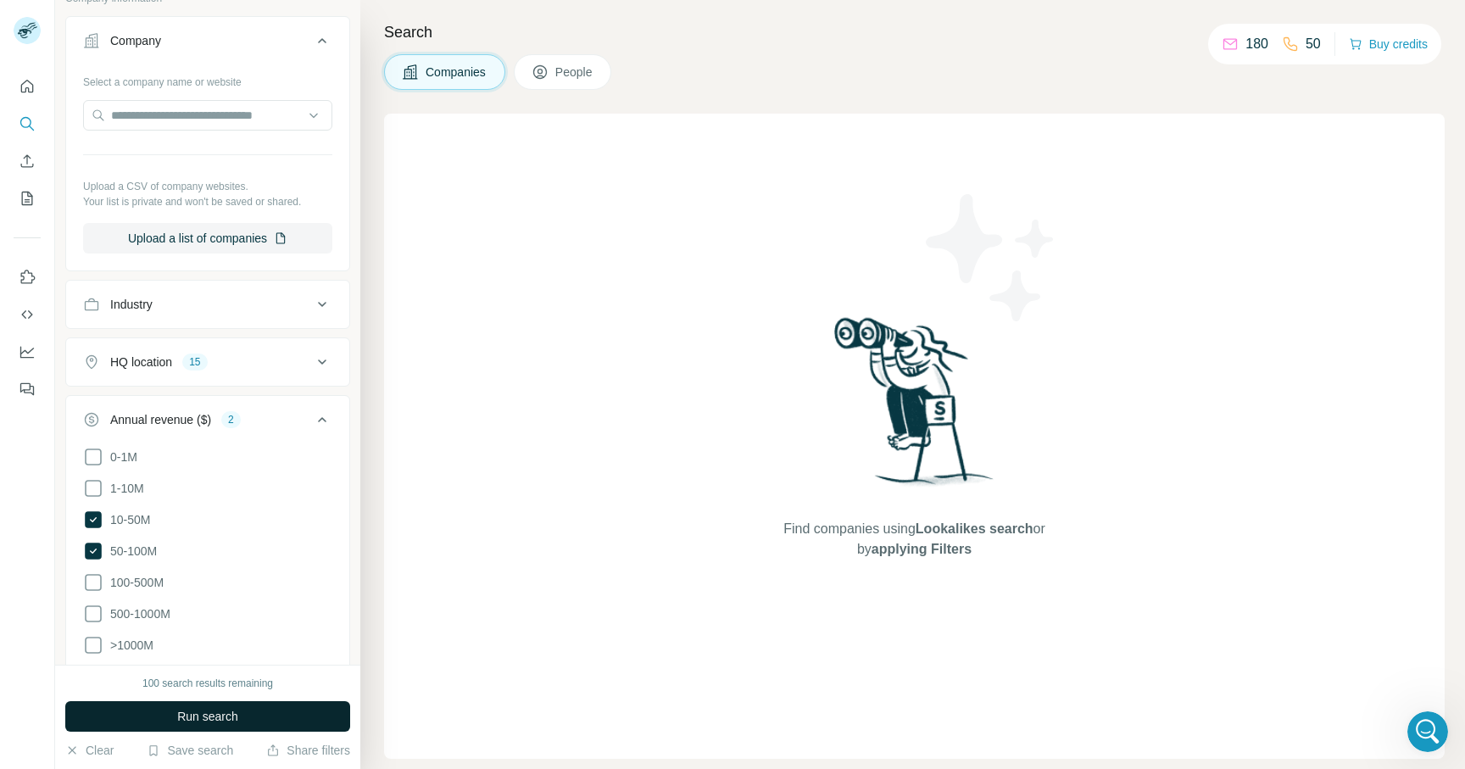
click at [192, 715] on span "Run search" at bounding box center [207, 716] width 61 height 17
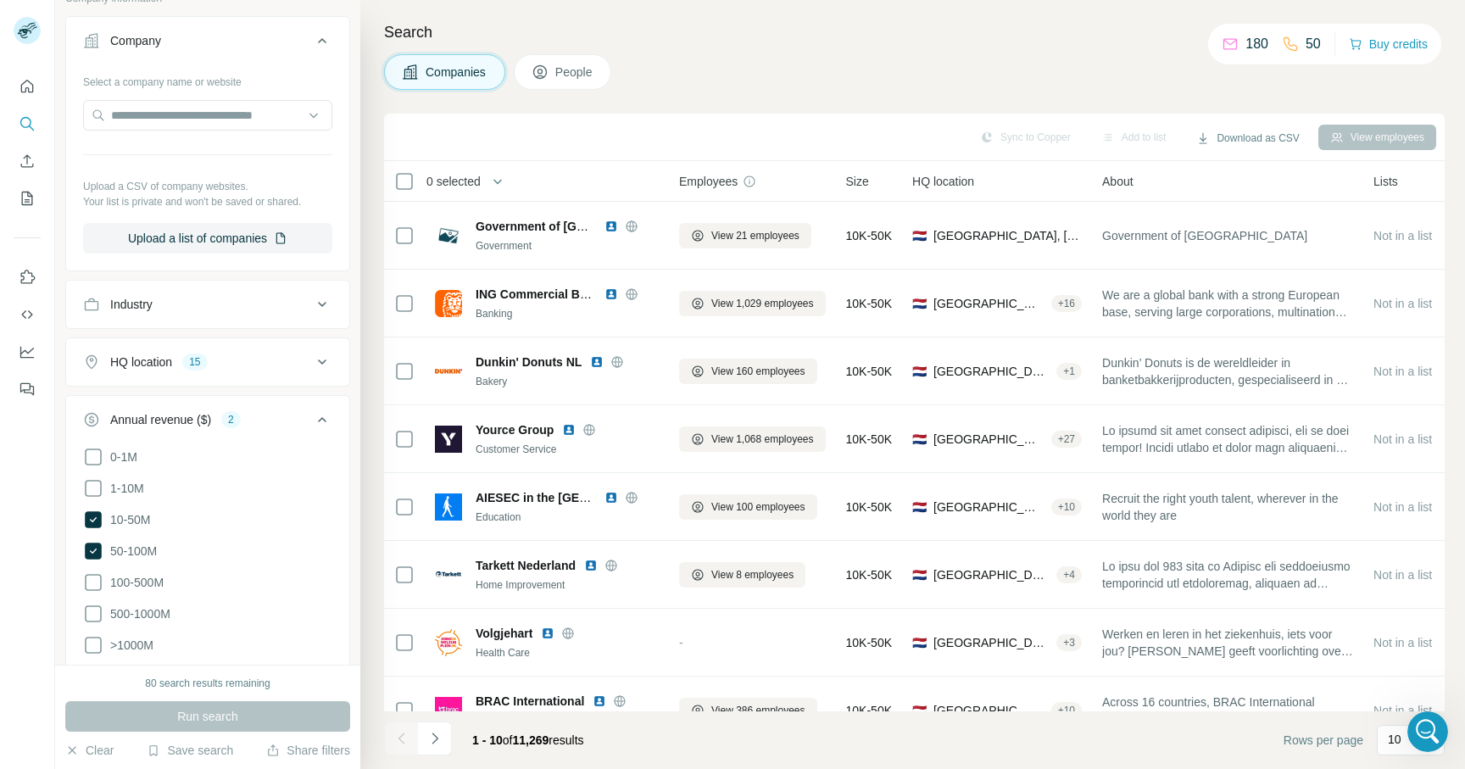
click at [324, 417] on icon at bounding box center [322, 420] width 20 height 20
click at [248, 595] on div "Keywords" at bounding box center [197, 592] width 229 height 17
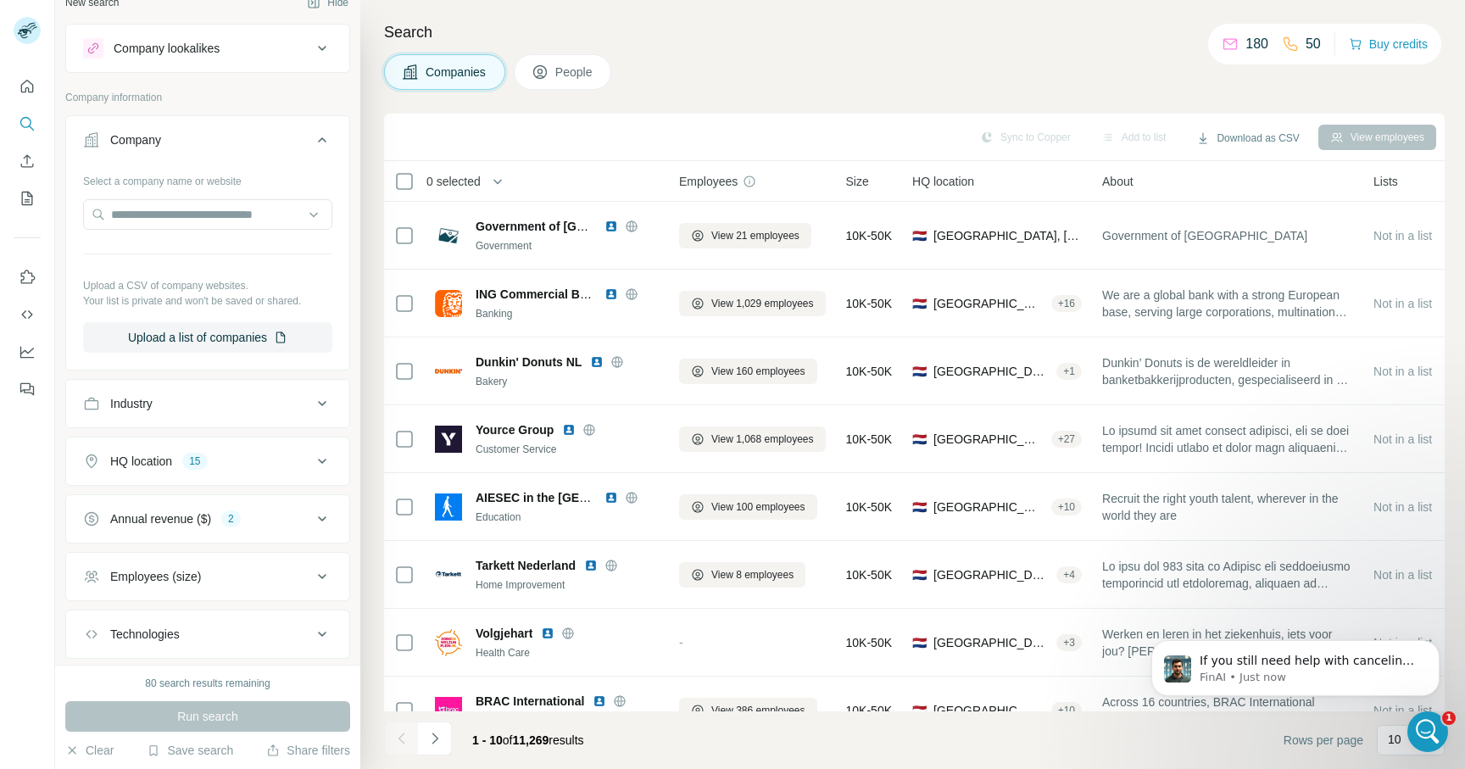
scroll to position [205, 0]
